Goal: Use online tool/utility: Utilize a website feature to perform a specific function

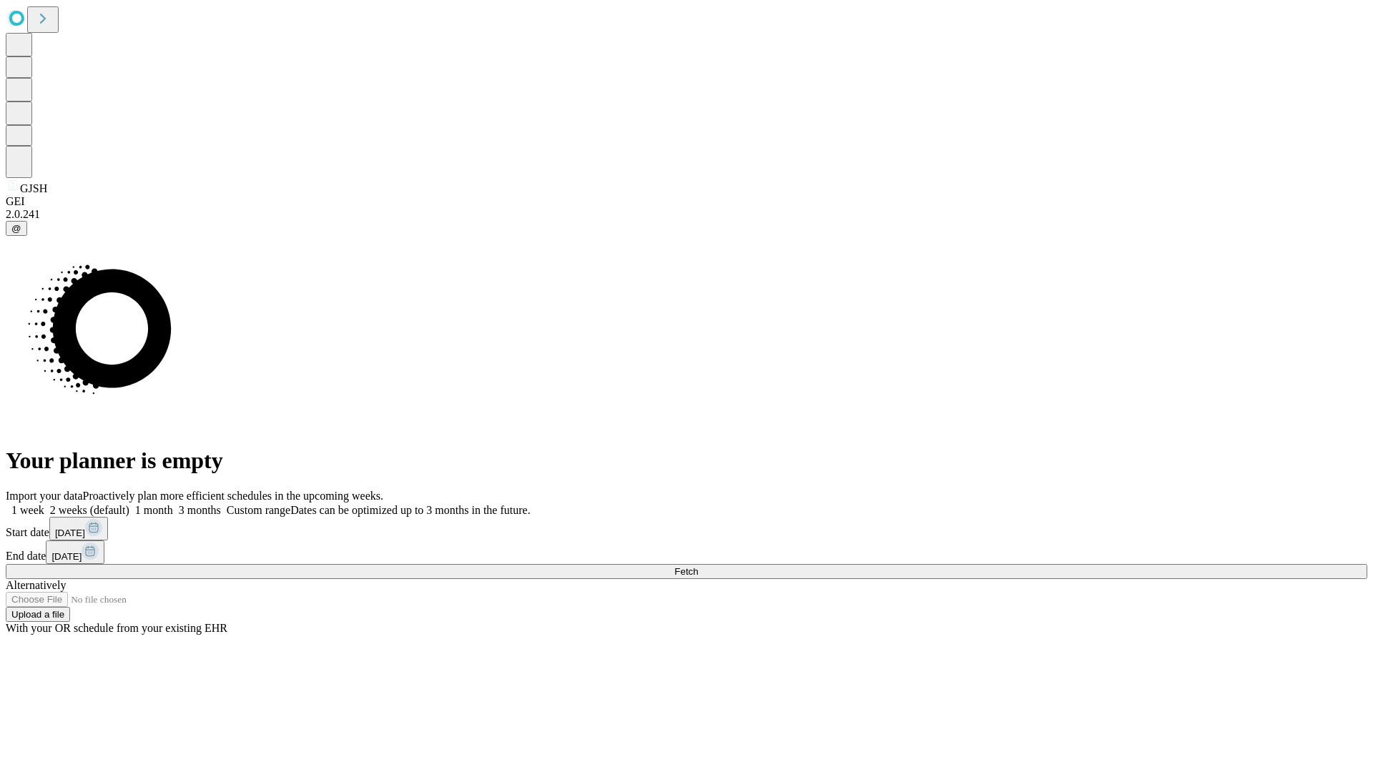
click at [173, 504] on label "1 month" at bounding box center [151, 510] width 44 height 12
click at [698, 566] on span "Fetch" at bounding box center [686, 571] width 24 height 11
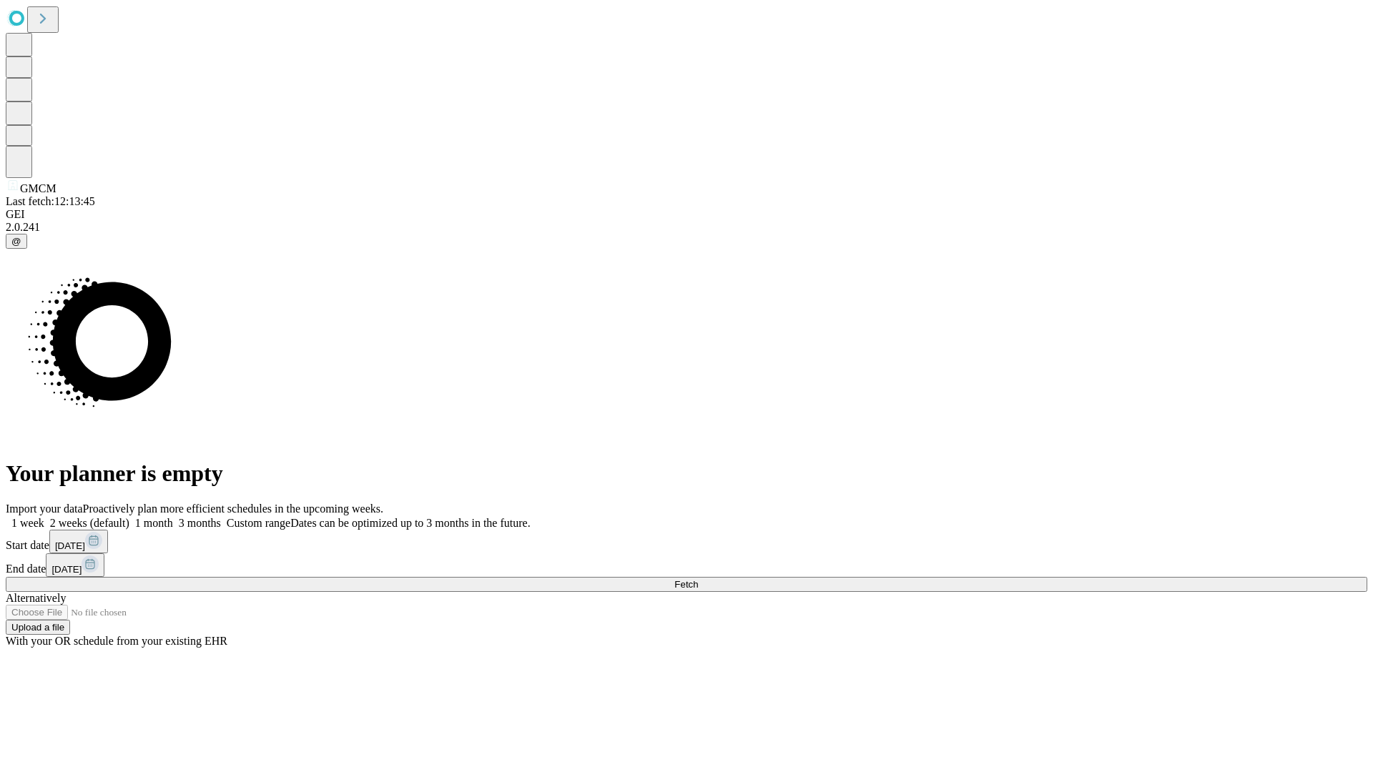
click at [173, 517] on label "1 month" at bounding box center [151, 523] width 44 height 12
click at [698, 579] on span "Fetch" at bounding box center [686, 584] width 24 height 11
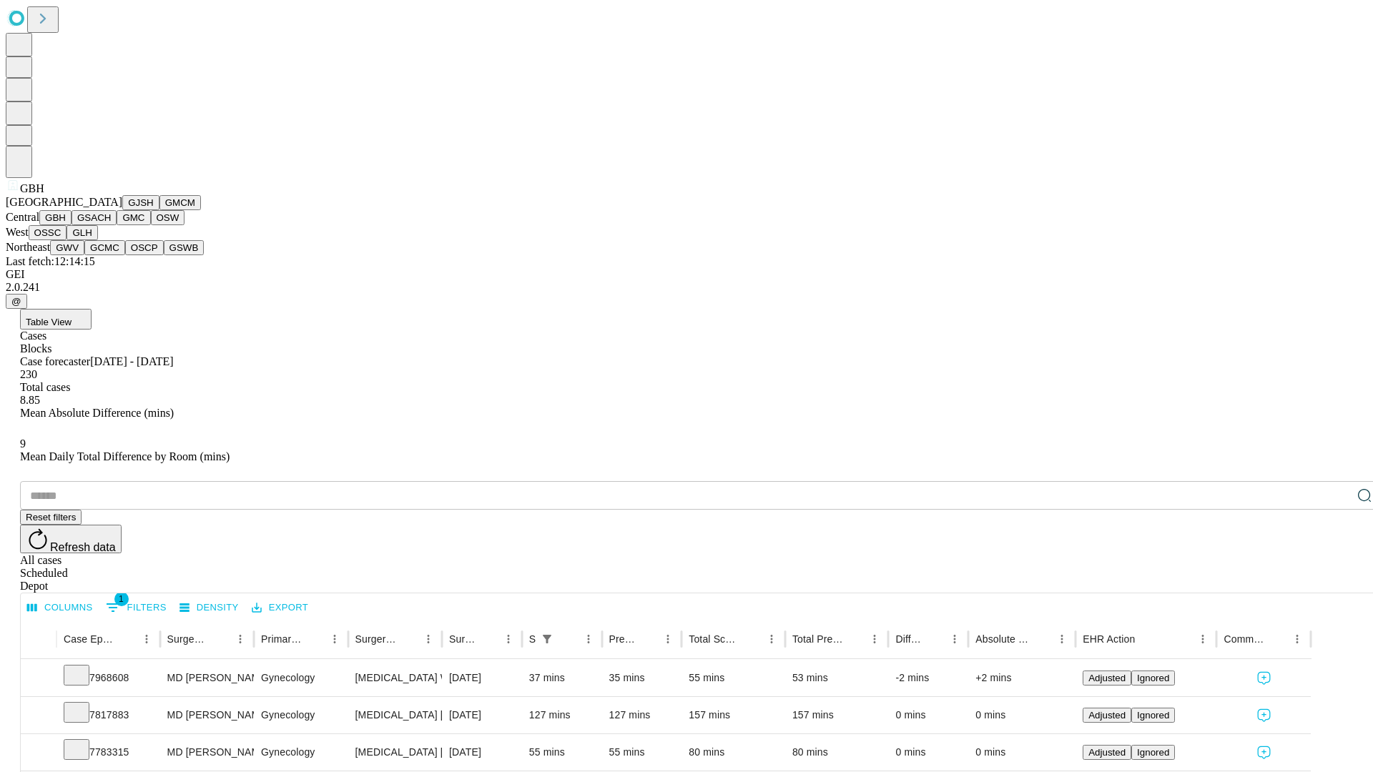
click at [111, 225] on button "GSACH" at bounding box center [93, 217] width 45 height 15
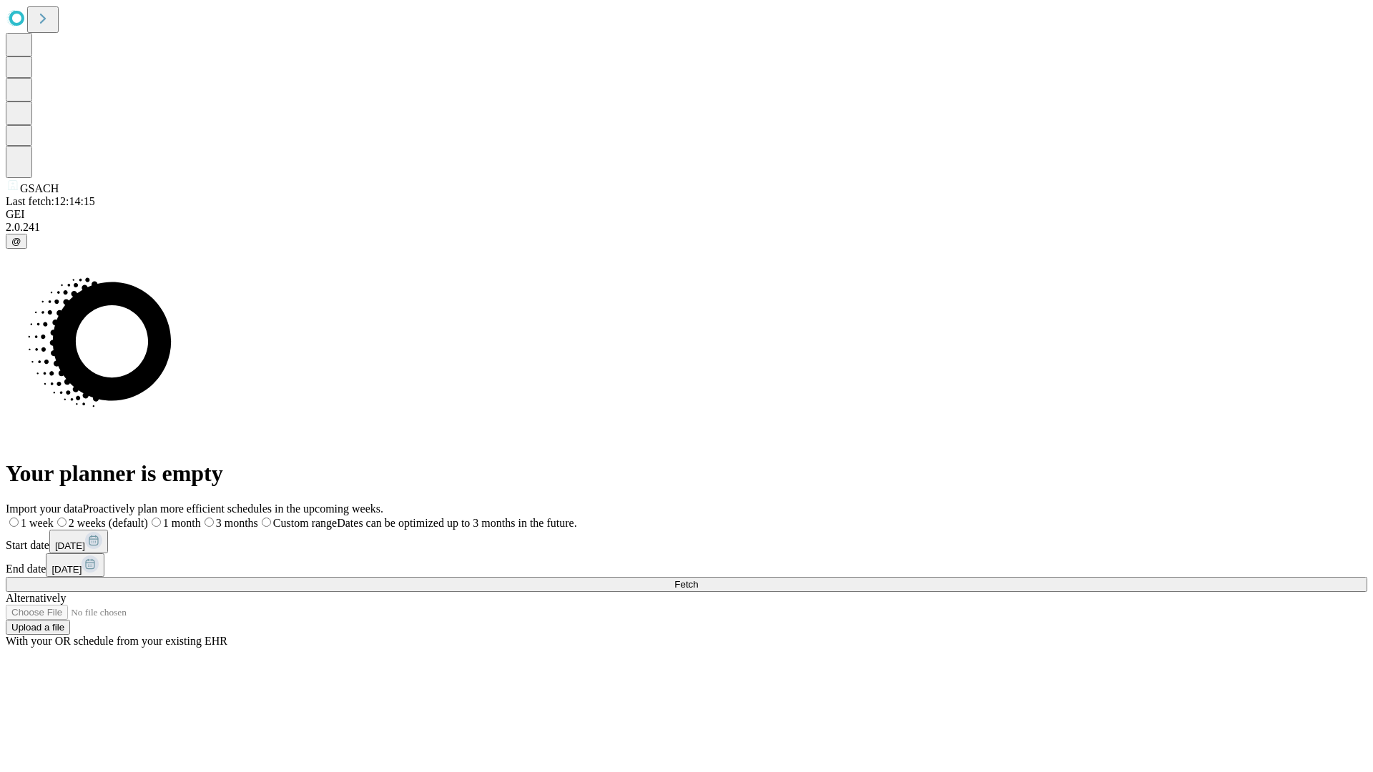
click at [201, 517] on label "1 month" at bounding box center [174, 523] width 53 height 12
click at [698, 579] on span "Fetch" at bounding box center [686, 584] width 24 height 11
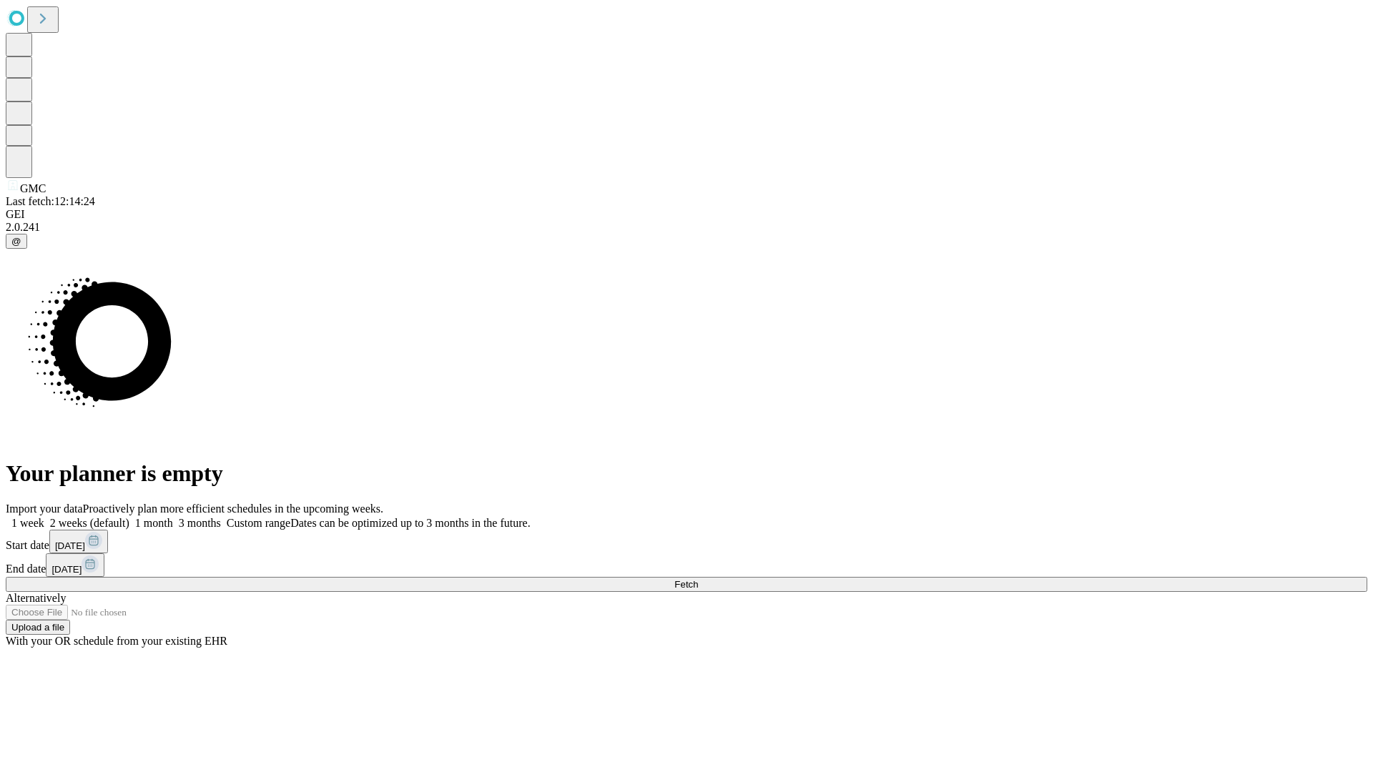
click at [698, 579] on span "Fetch" at bounding box center [686, 584] width 24 height 11
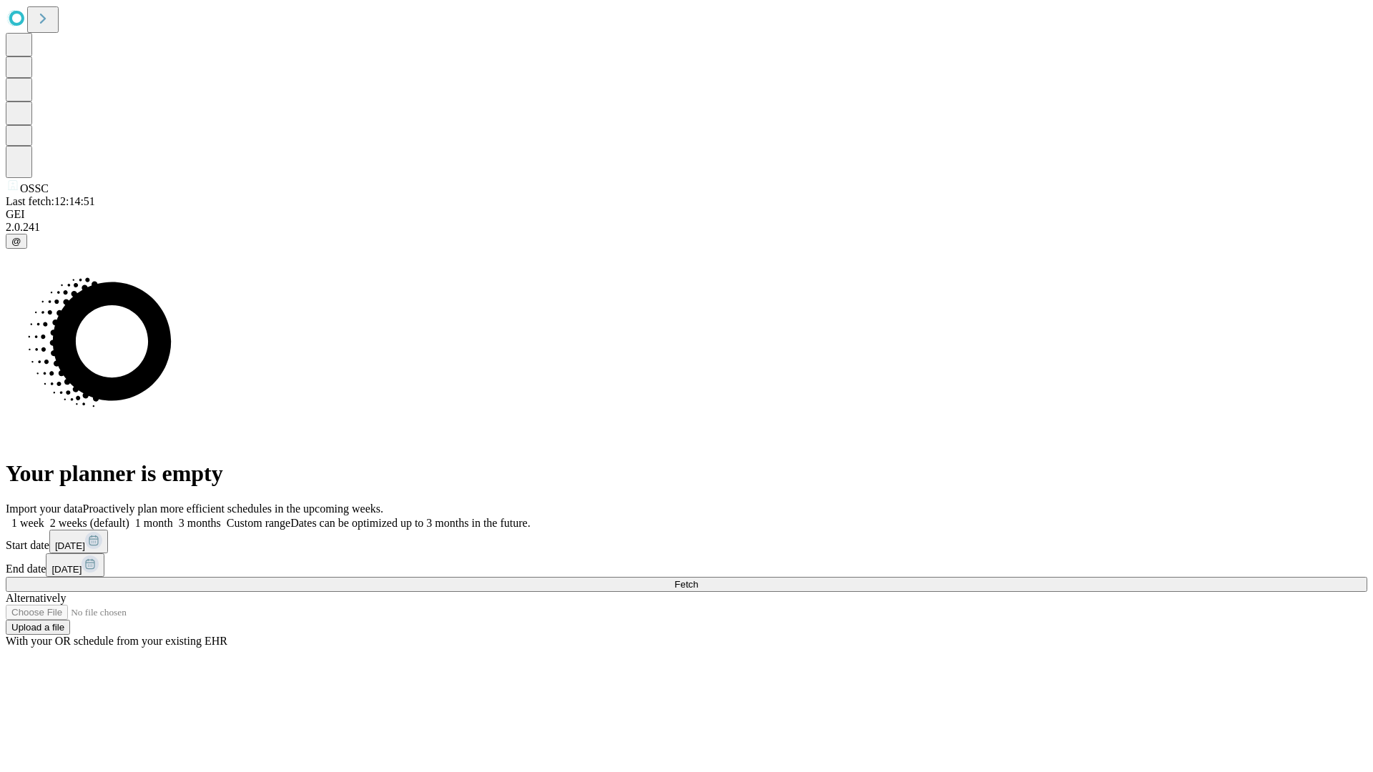
click at [173, 517] on label "1 month" at bounding box center [151, 523] width 44 height 12
click at [698, 579] on span "Fetch" at bounding box center [686, 584] width 24 height 11
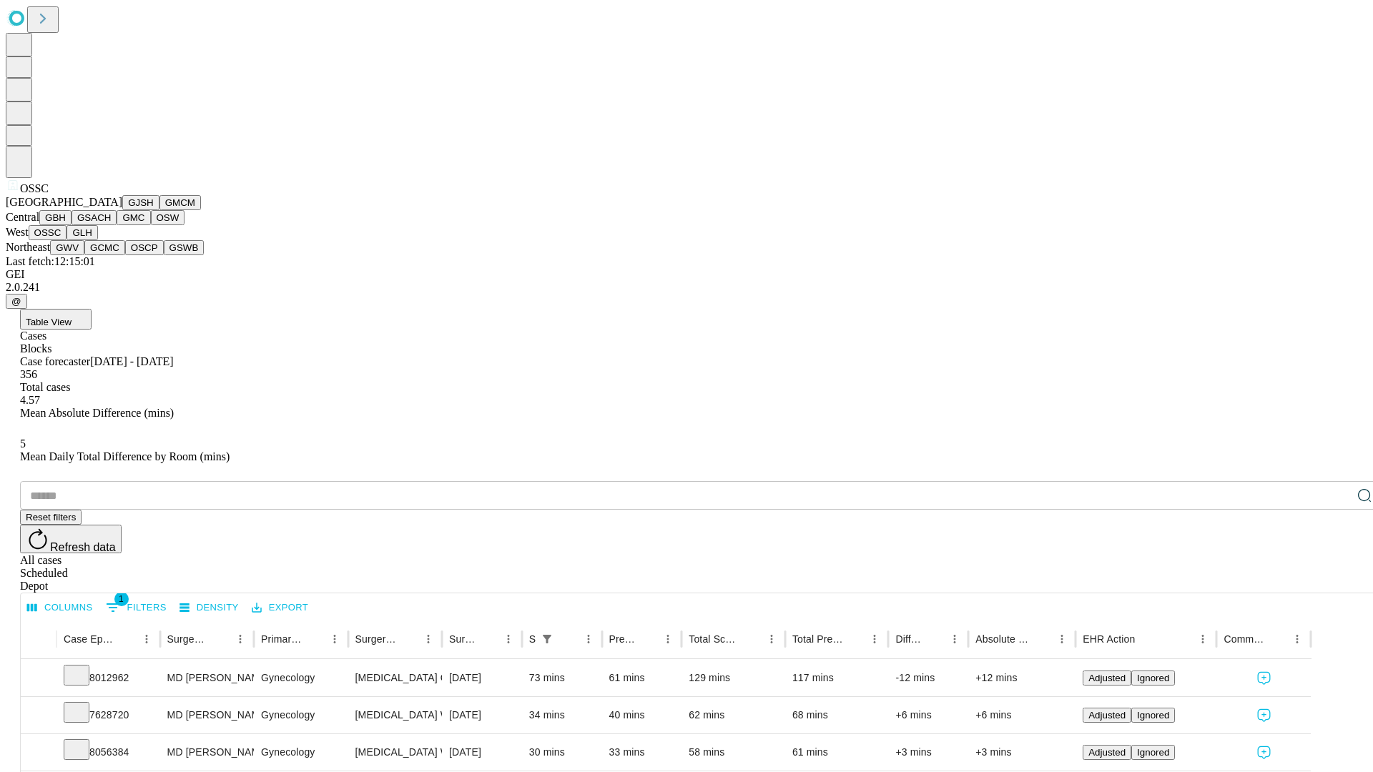
click at [97, 240] on button "GLH" at bounding box center [81, 232] width 31 height 15
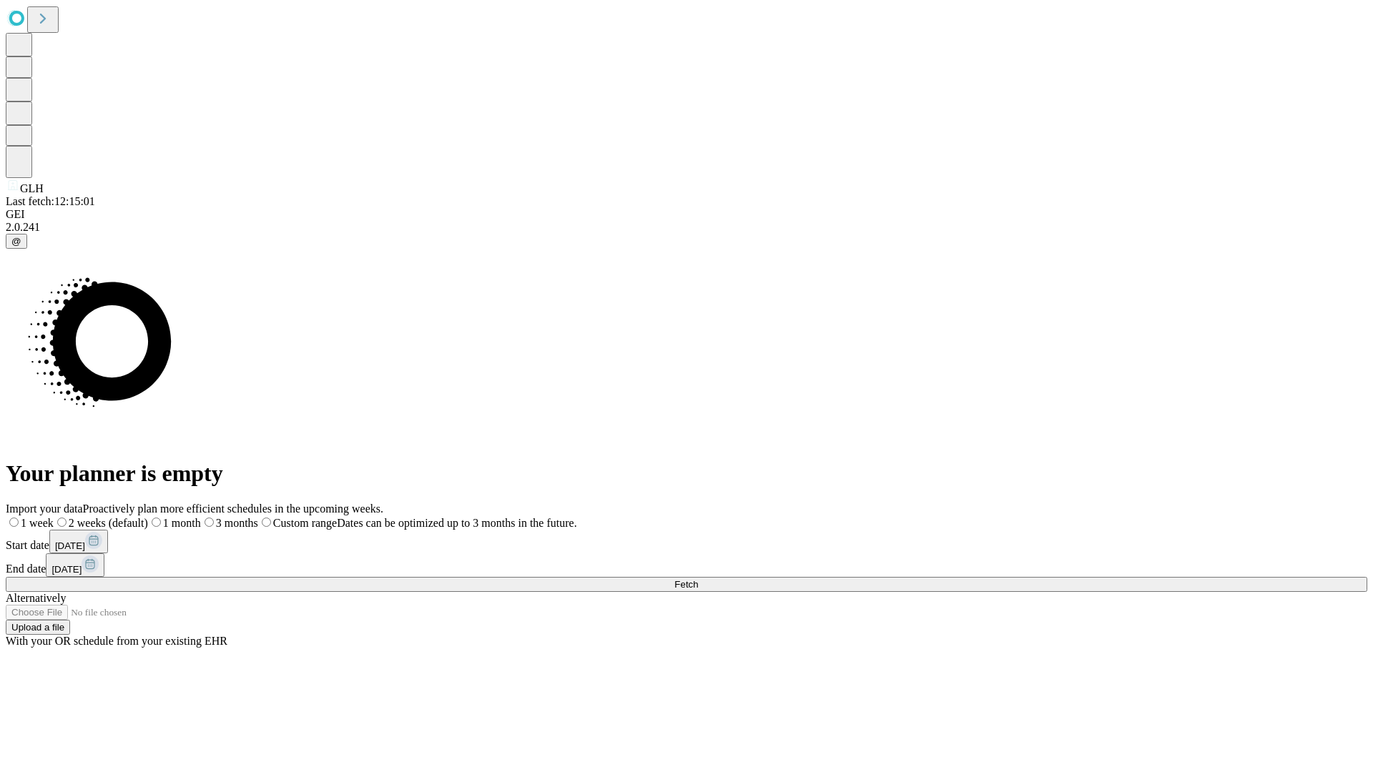
click at [201, 517] on label "1 month" at bounding box center [174, 523] width 53 height 12
click at [698, 579] on span "Fetch" at bounding box center [686, 584] width 24 height 11
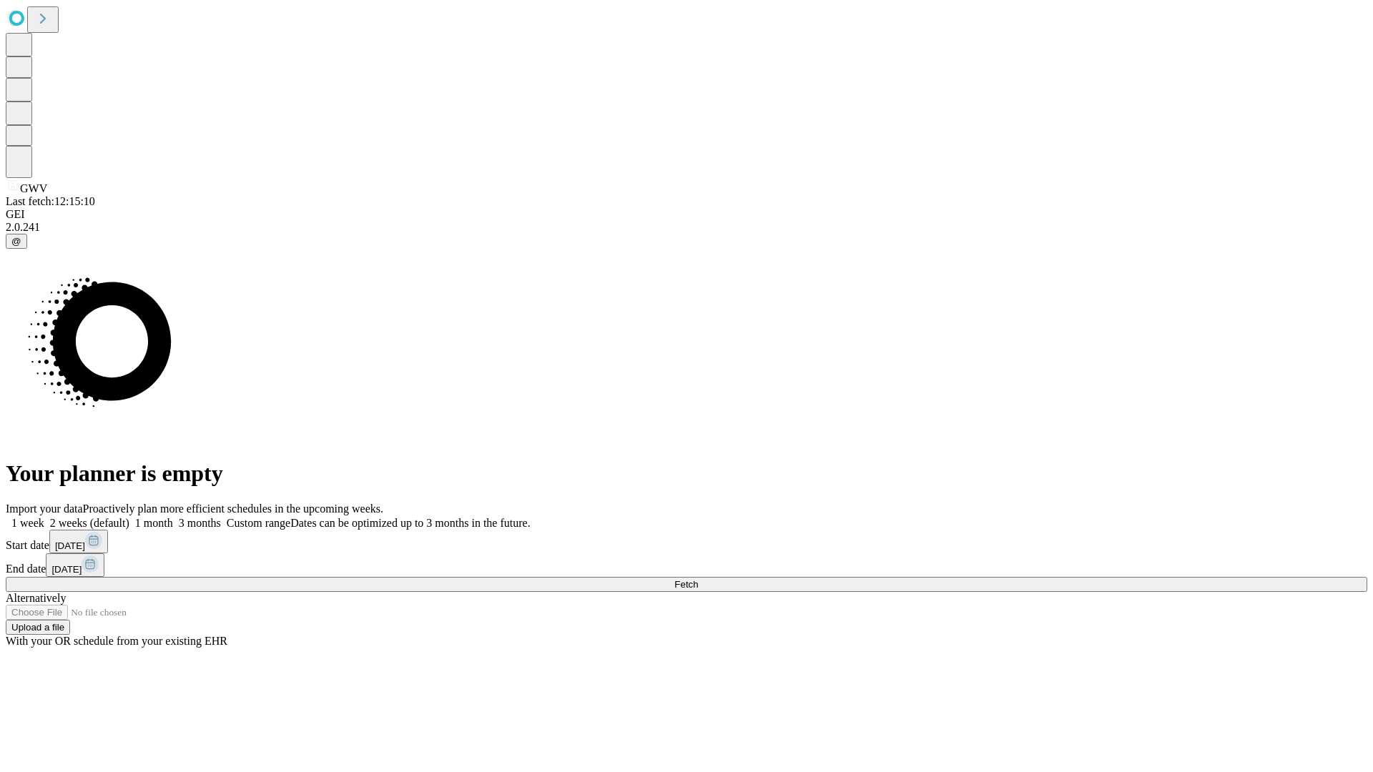
click at [173, 517] on label "1 month" at bounding box center [151, 523] width 44 height 12
click at [698, 579] on span "Fetch" at bounding box center [686, 584] width 24 height 11
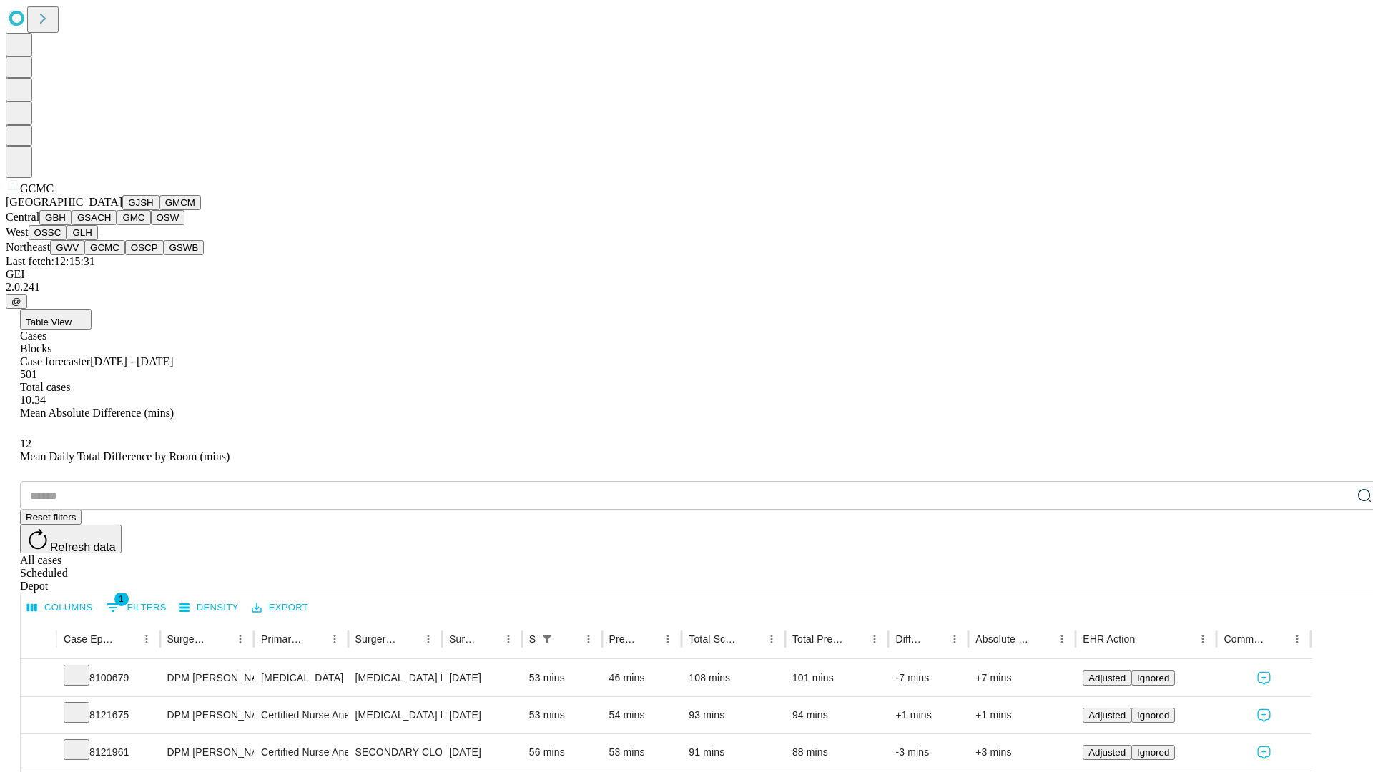
click at [125, 255] on button "OSCP" at bounding box center [144, 247] width 39 height 15
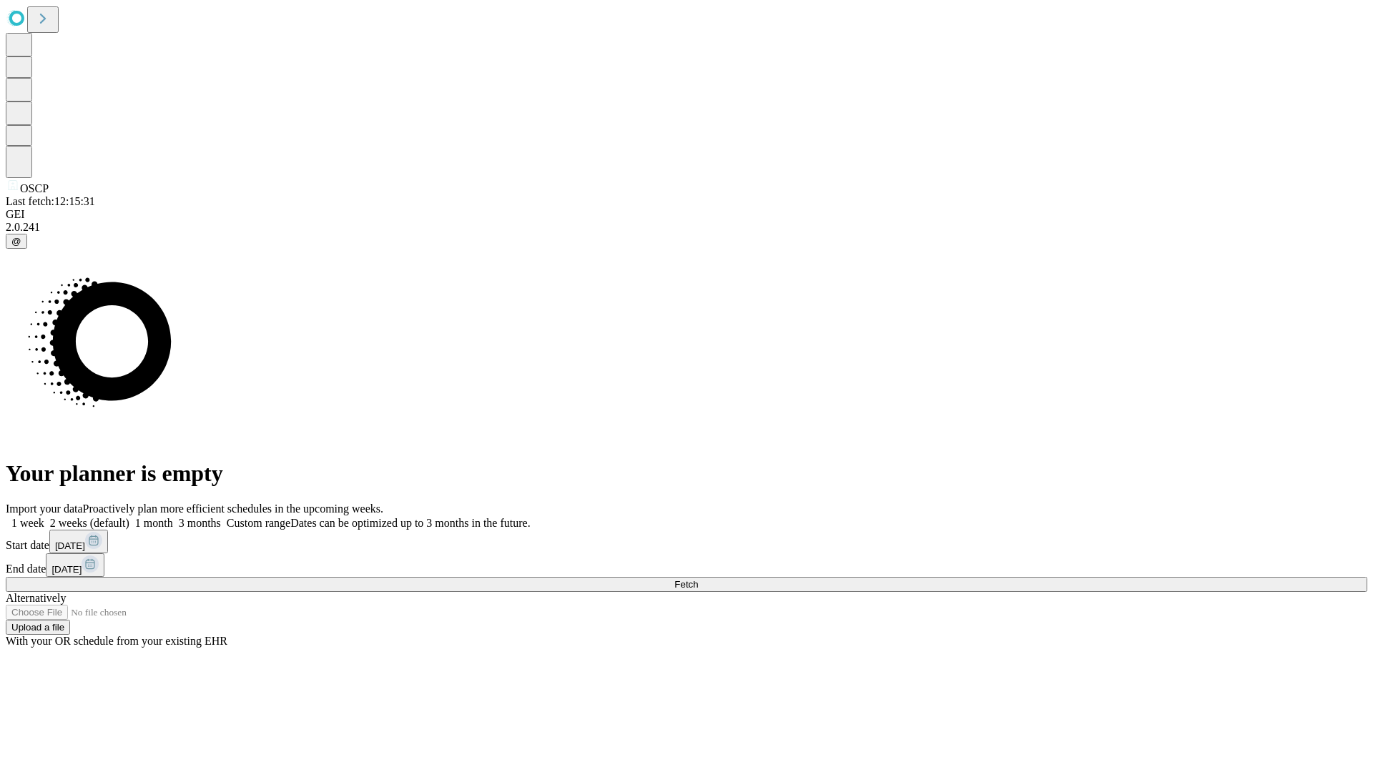
click at [173, 517] on label "1 month" at bounding box center [151, 523] width 44 height 12
click at [698, 579] on span "Fetch" at bounding box center [686, 584] width 24 height 11
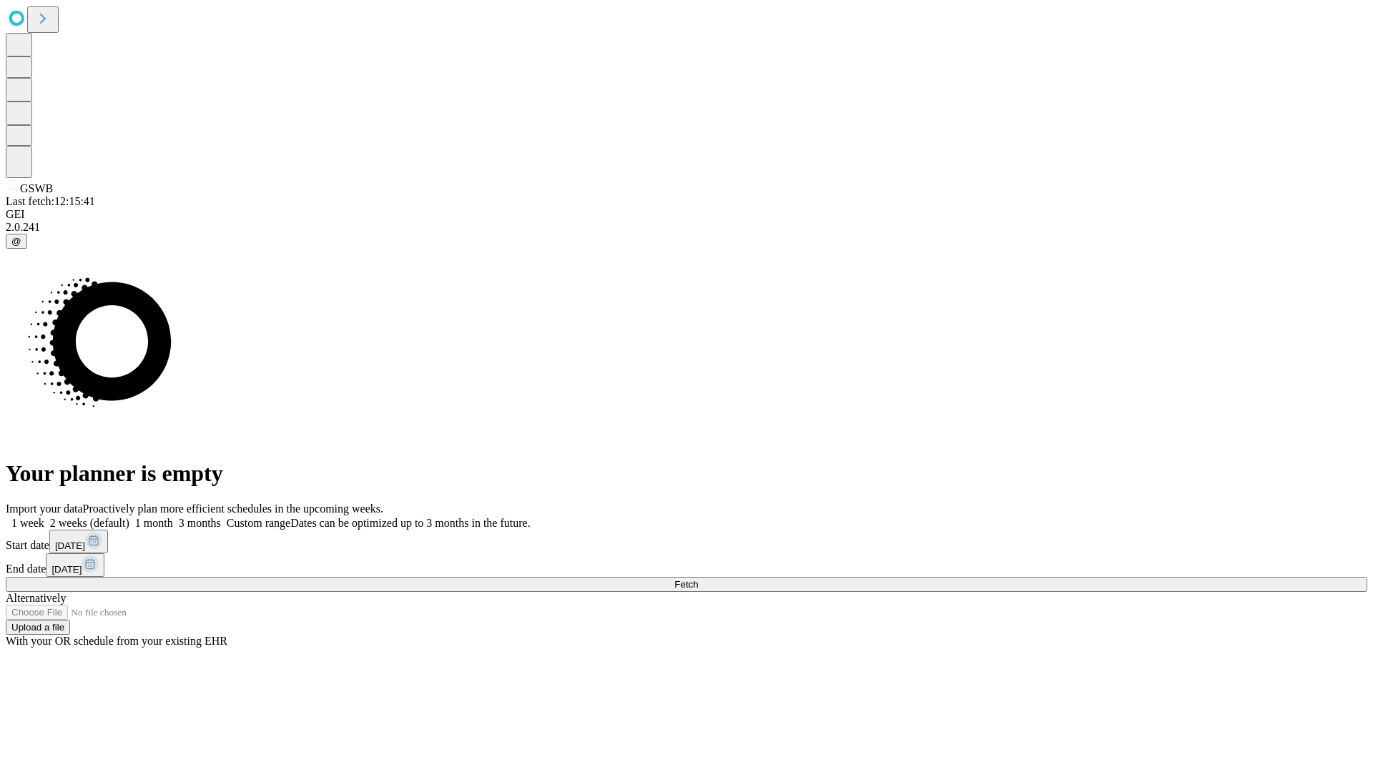
click at [698, 579] on span "Fetch" at bounding box center [686, 584] width 24 height 11
